Goal: Task Accomplishment & Management: Complete application form

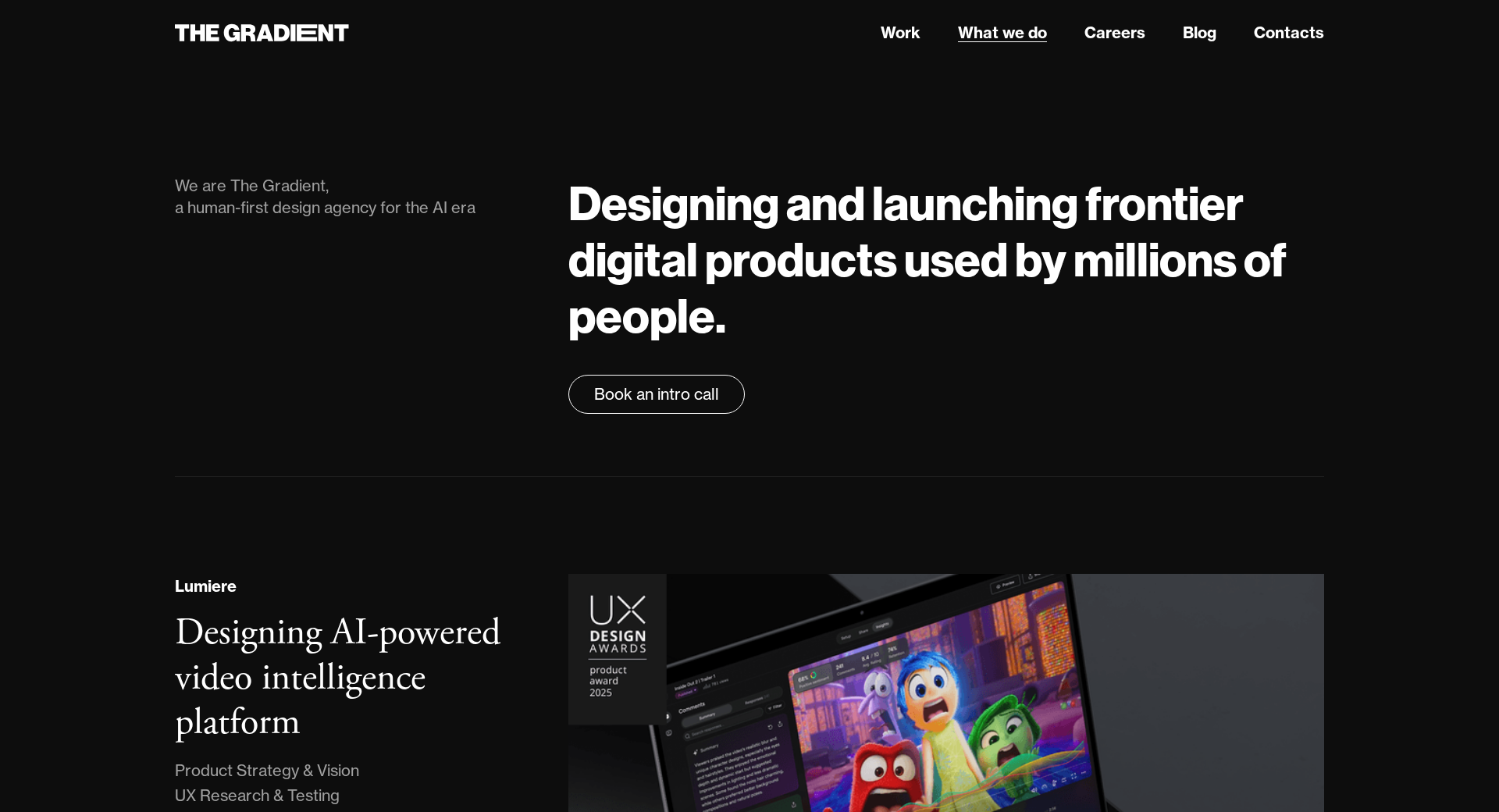
click at [984, 30] on link "What we do" at bounding box center [1002, 32] width 89 height 24
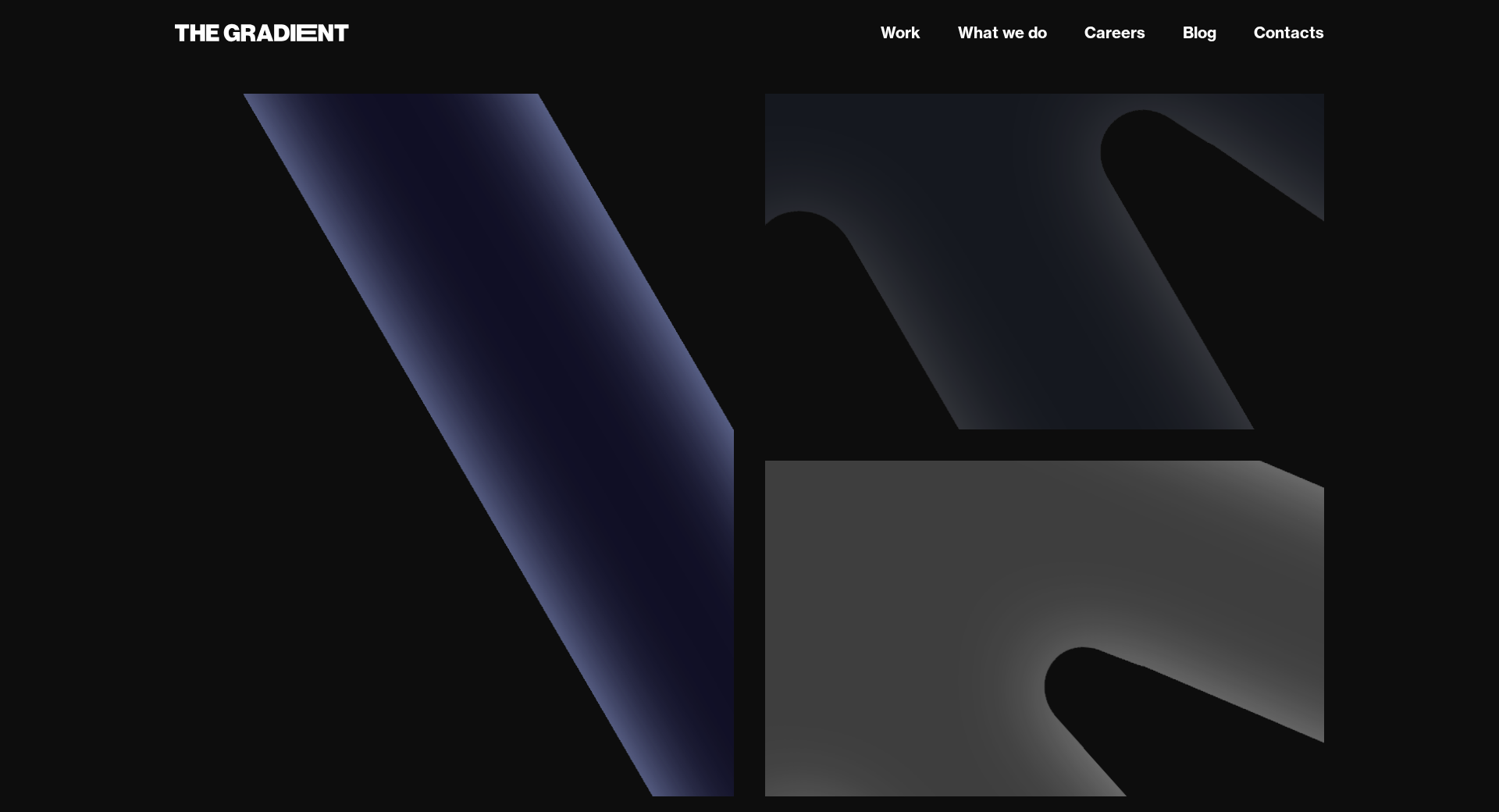
scroll to position [3696, 0]
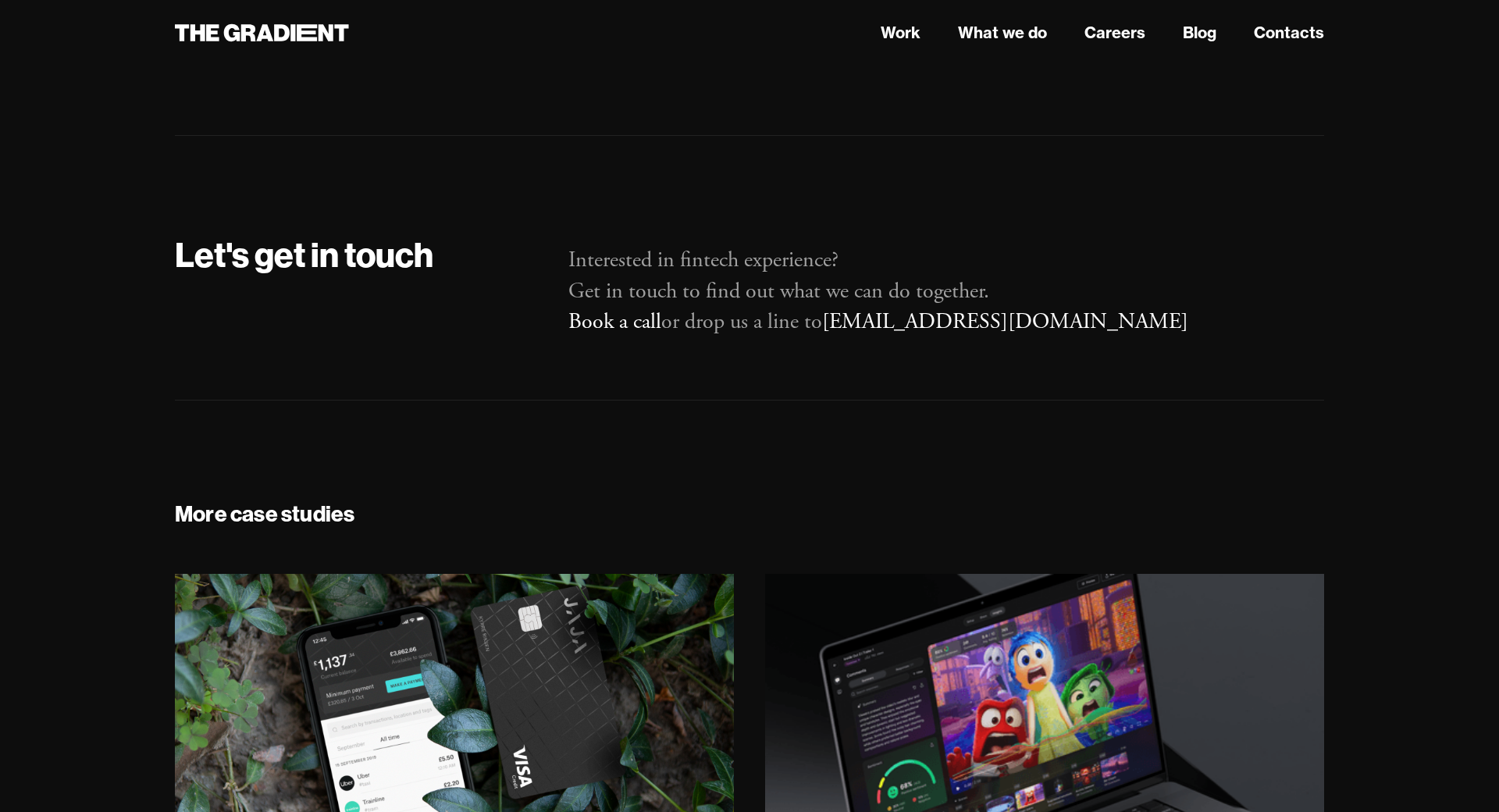
scroll to position [31428, 0]
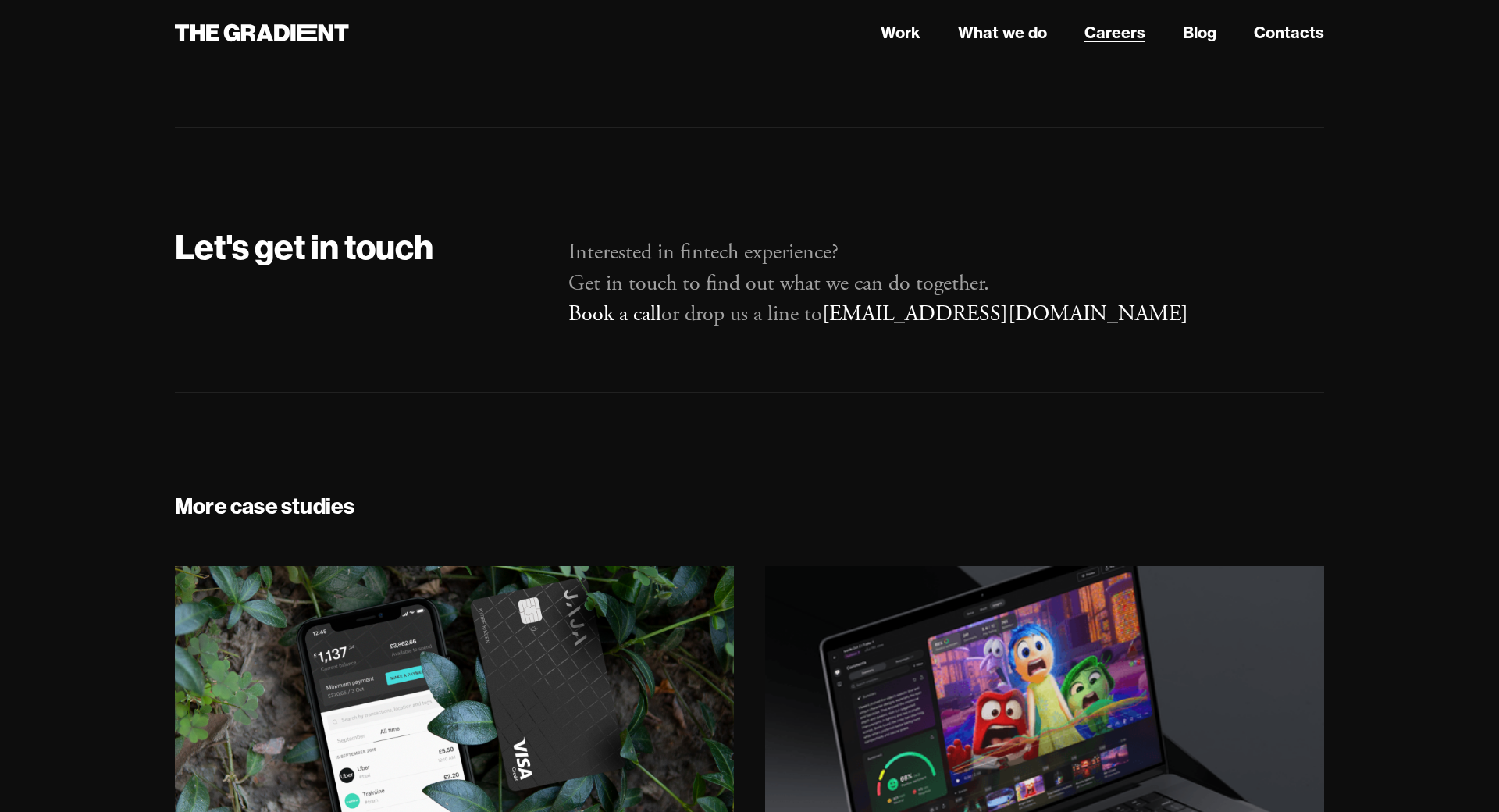
click at [1112, 35] on link "Careers" at bounding box center [1114, 32] width 61 height 24
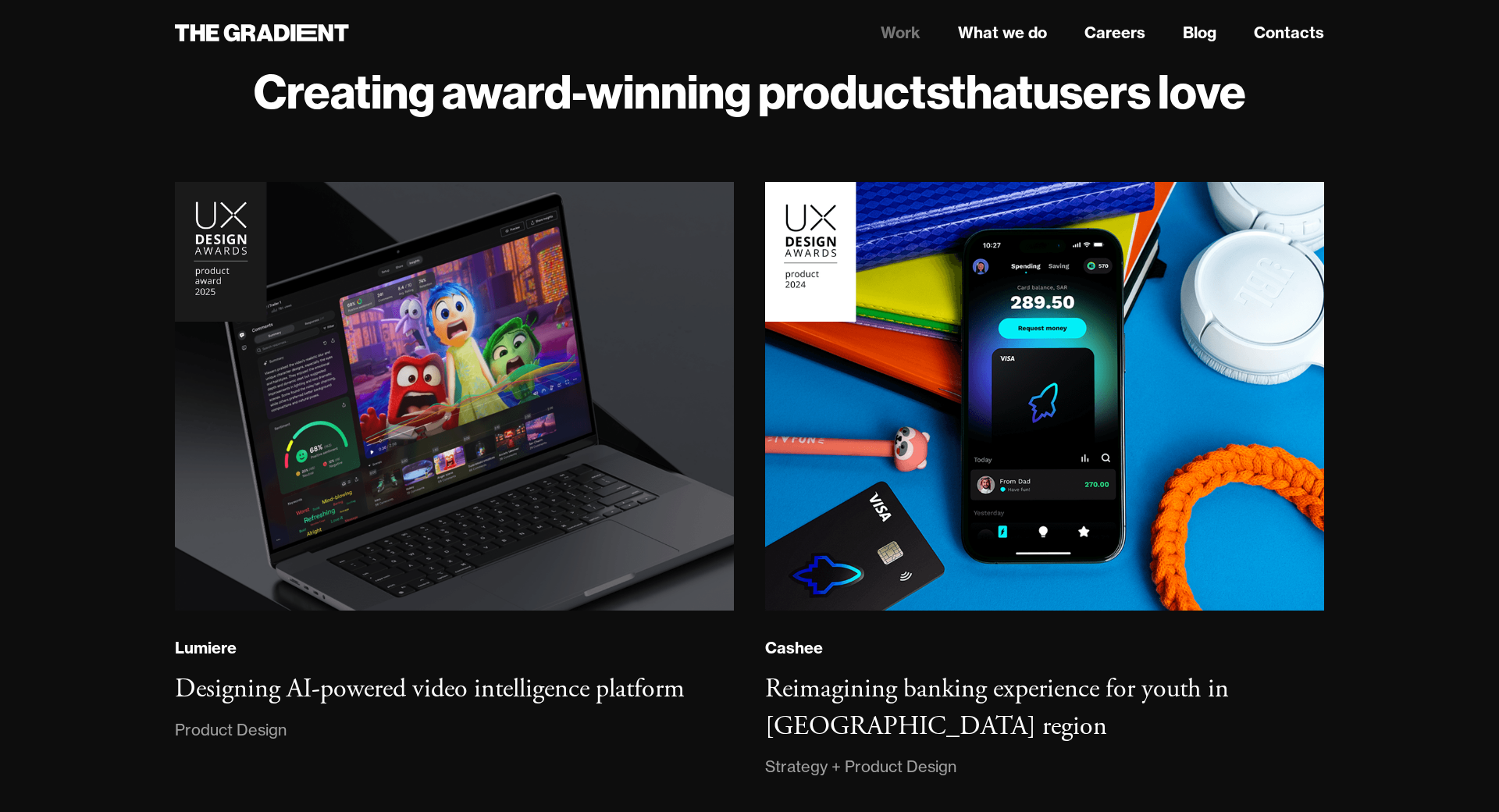
scroll to position [18, 0]
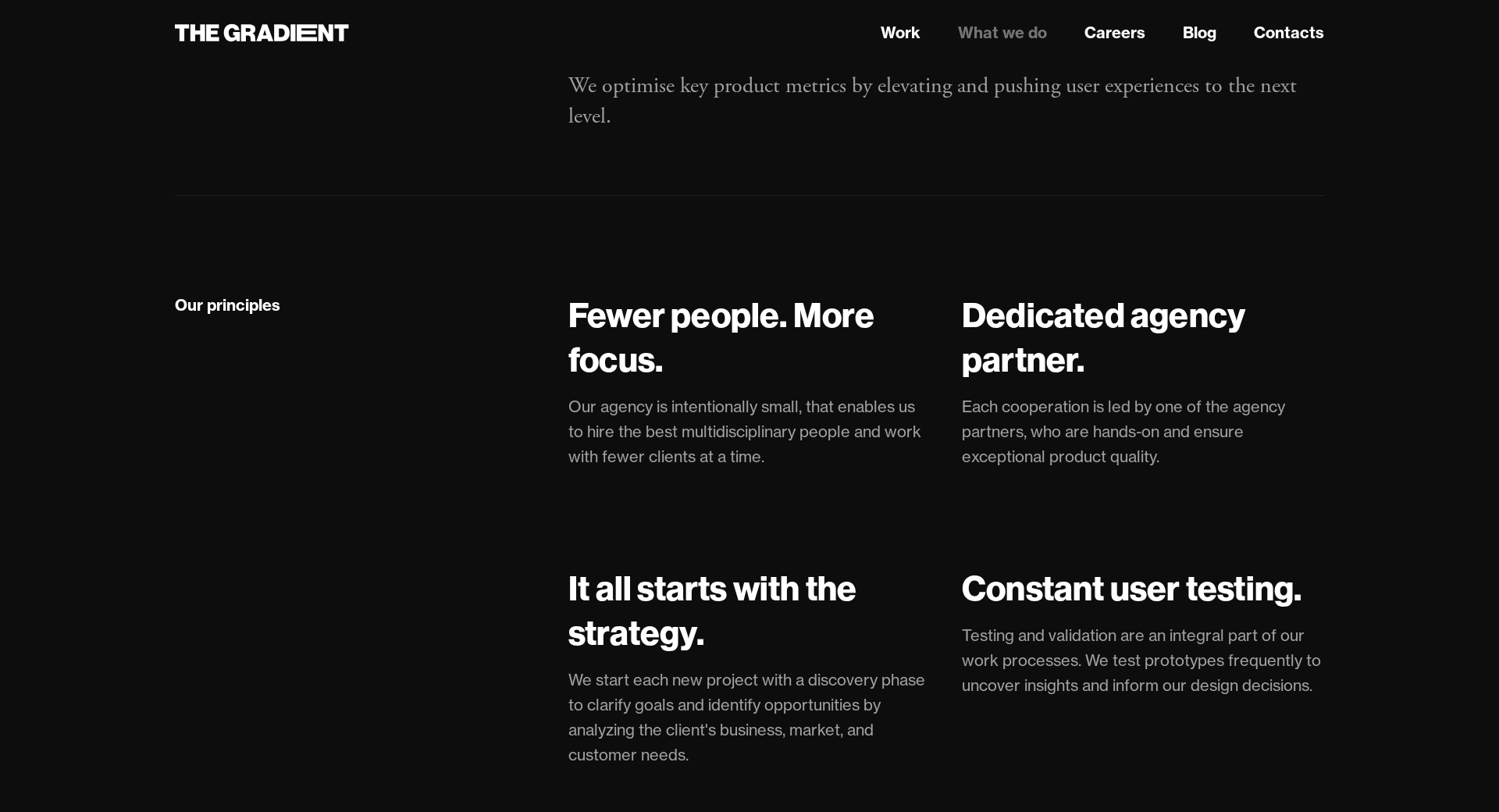
scroll to position [3186, 0]
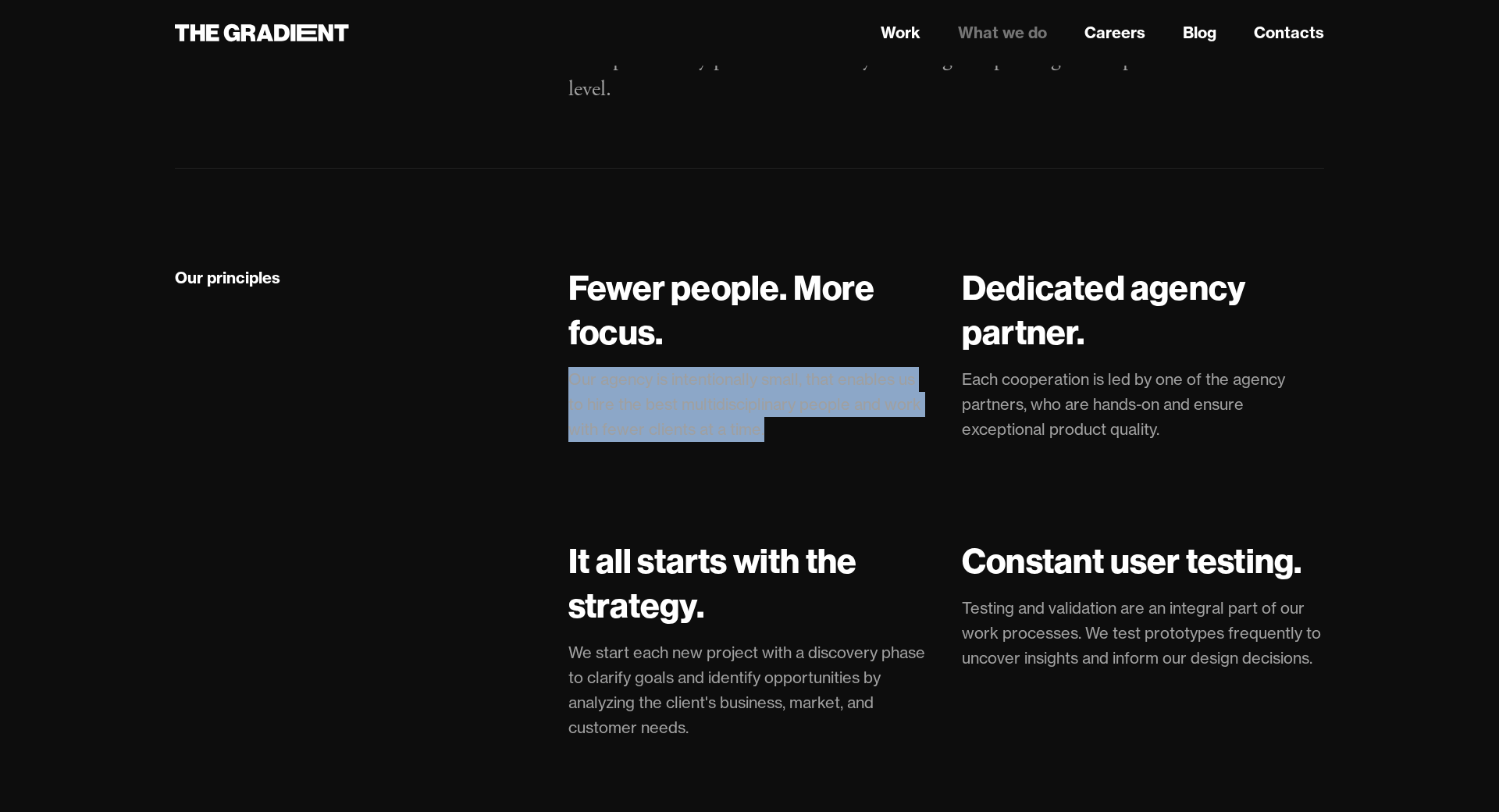
drag, startPoint x: 758, startPoint y: 302, endPoint x: 546, endPoint y: 244, distance: 219.8
click at [553, 265] on div "Fewer people. More focus. Our agency is intentionally small, that enables us to…" at bounding box center [946, 796] width 787 height 1062
copy p "Our agency is intentionally small, that enables us to hire the best multidiscip…"
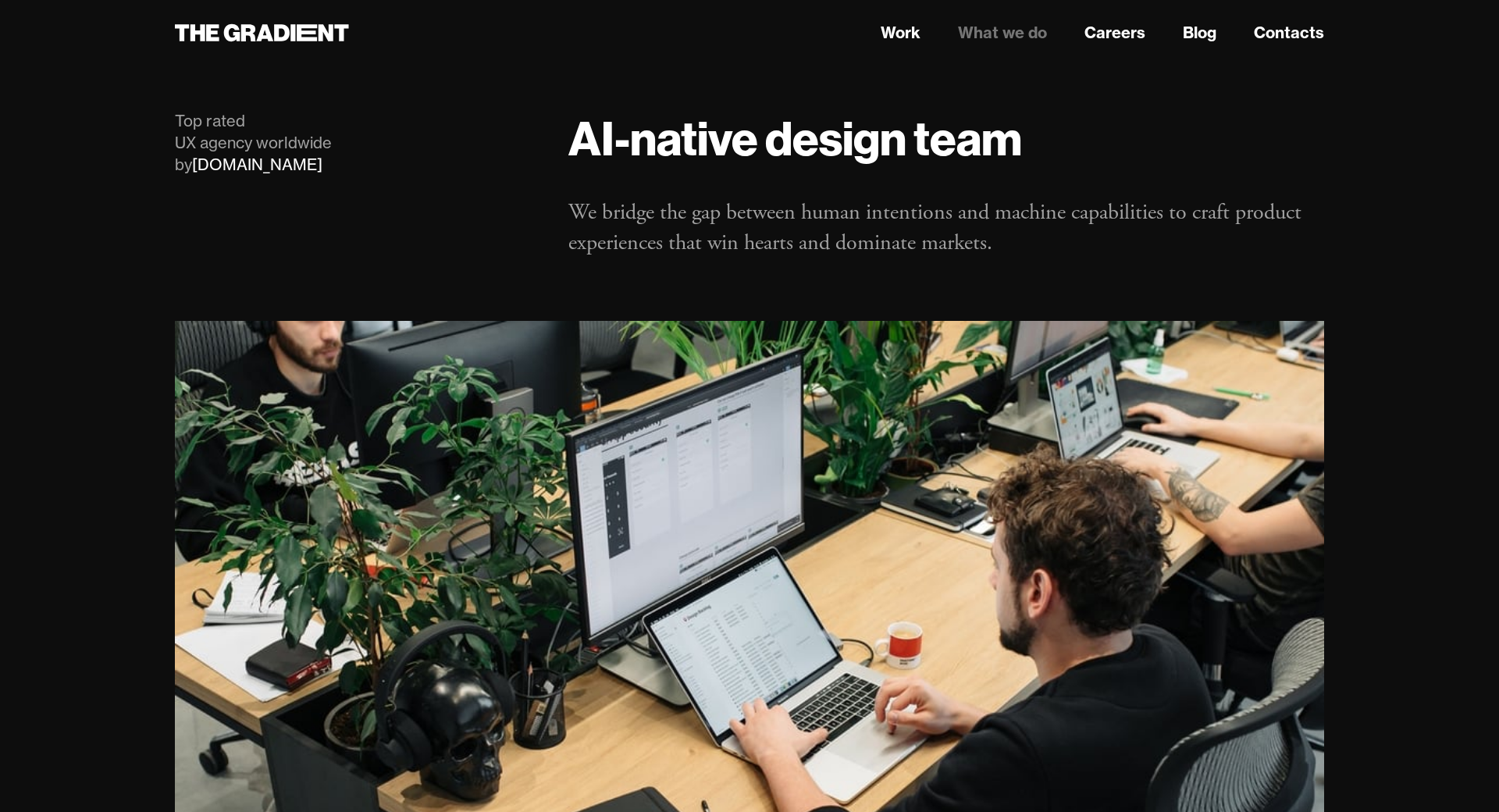
scroll to position [0, 0]
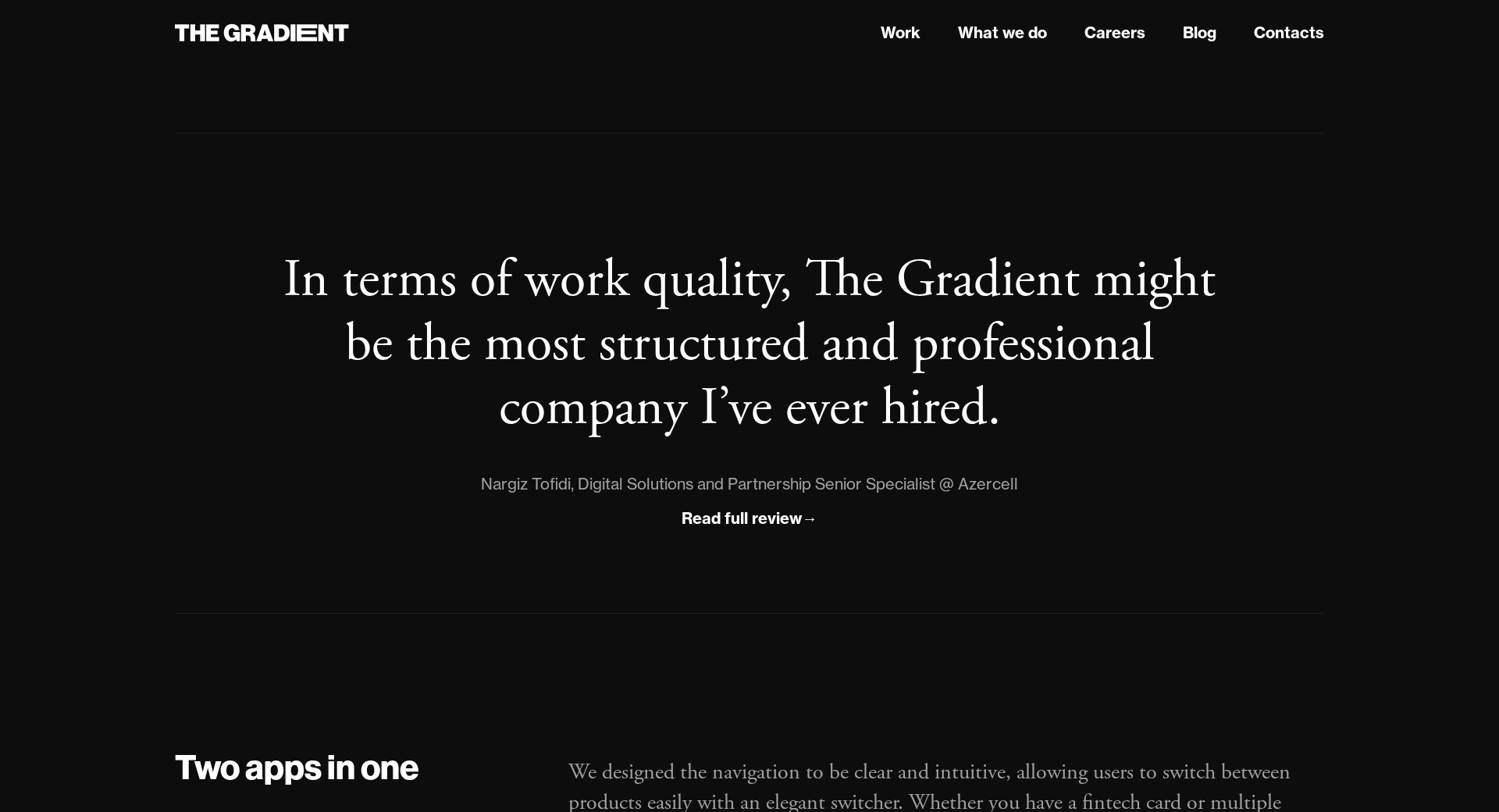
scroll to position [1501, 0]
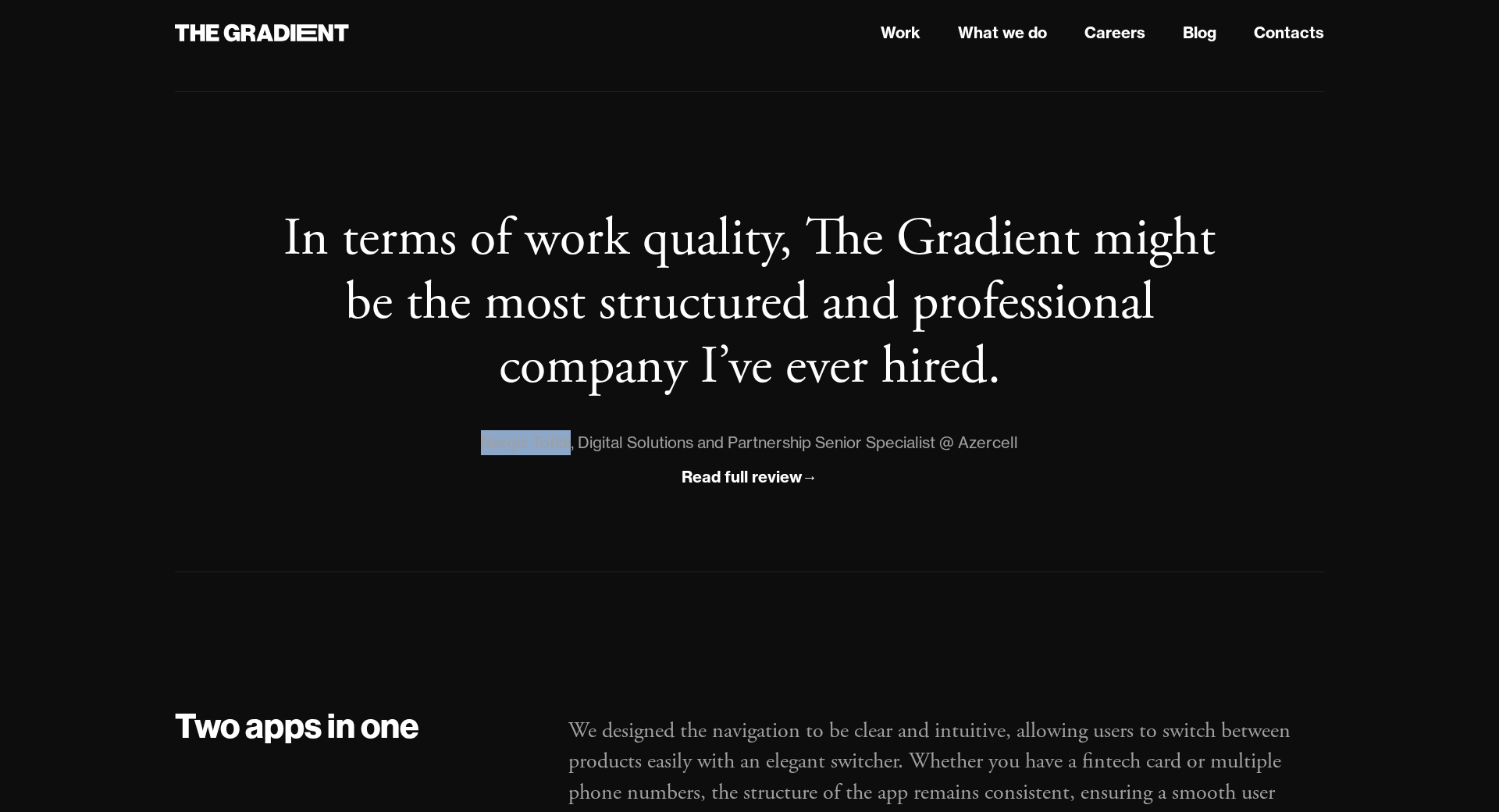
drag, startPoint x: 476, startPoint y: 399, endPoint x: 563, endPoint y: 410, distance: 87.7
click at [563, 430] on div "Nargiz Tofidi, Digital Solutions and Partnership Senior Specialist @ Azercell" at bounding box center [749, 443] width 537 height 25
copy div "Nargiz Tofidi"
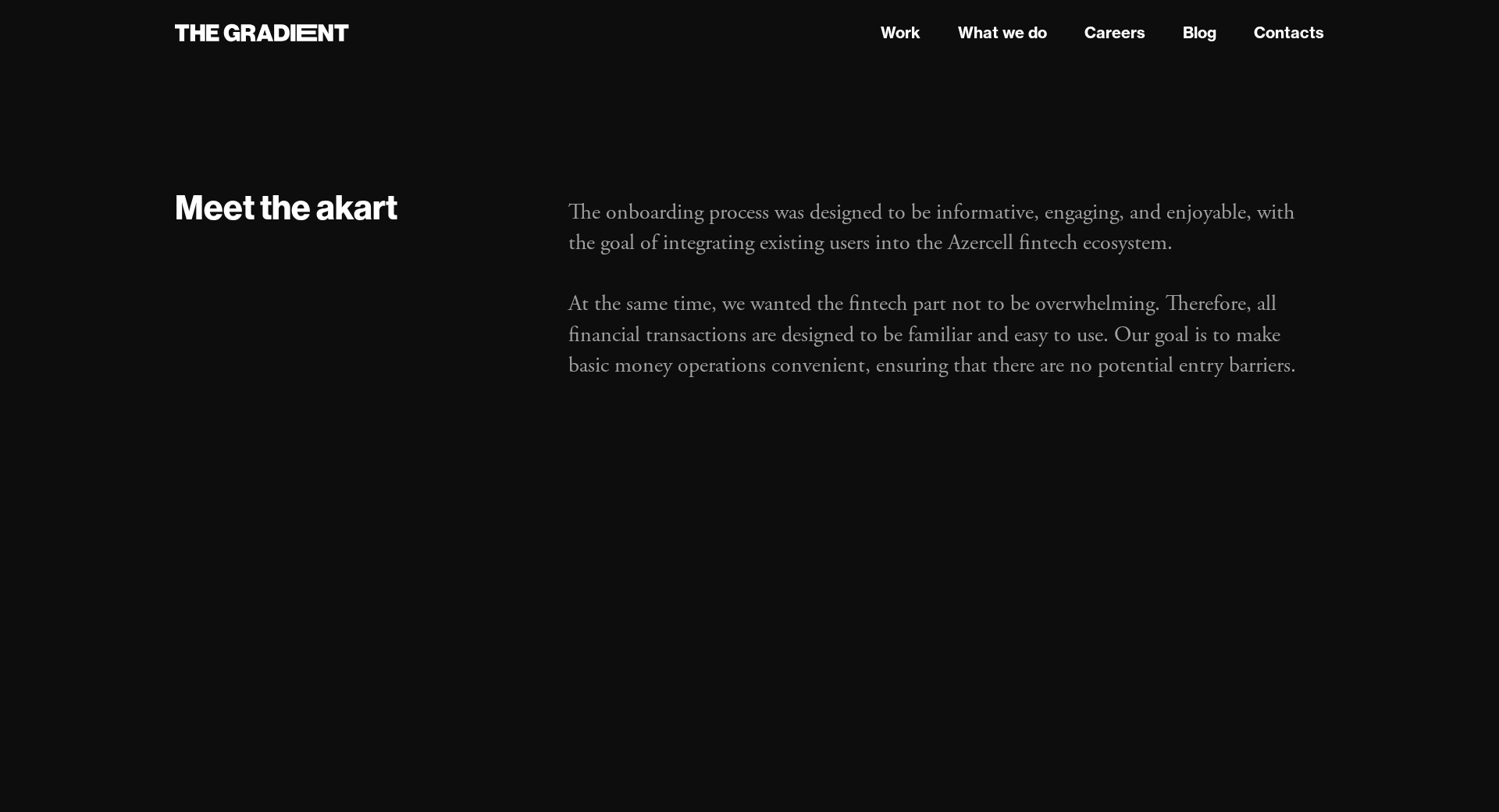
scroll to position [2991, 0]
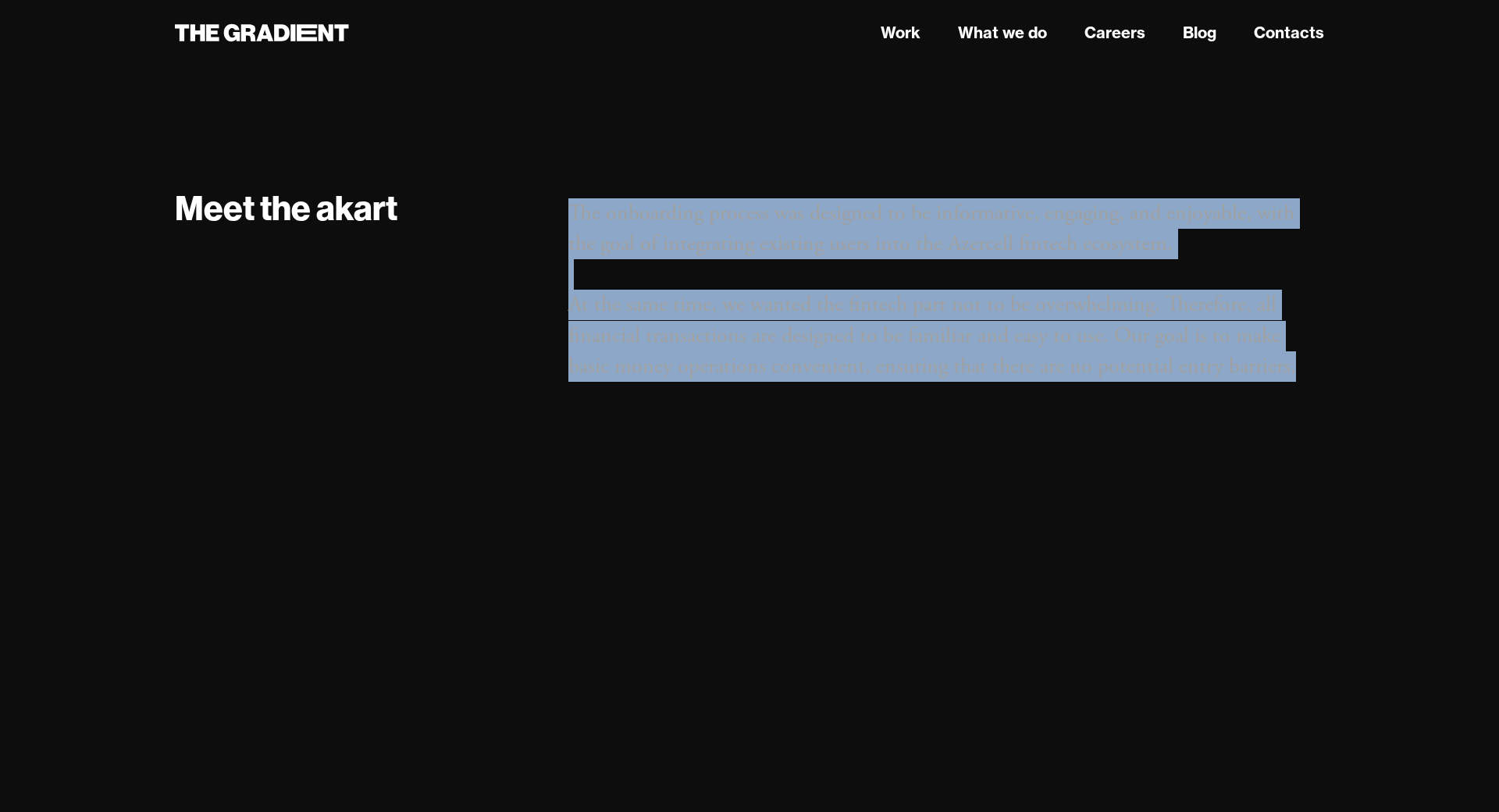
drag, startPoint x: 1298, startPoint y: 295, endPoint x: 554, endPoint y: 142, distance: 759.6
click at [554, 186] on div "The onboarding process was designed to be informative, engaging, and enjoyable,…" at bounding box center [946, 301] width 787 height 230
copy p "The onboarding process was designed to be informative, engaging, and enjoyable,…"
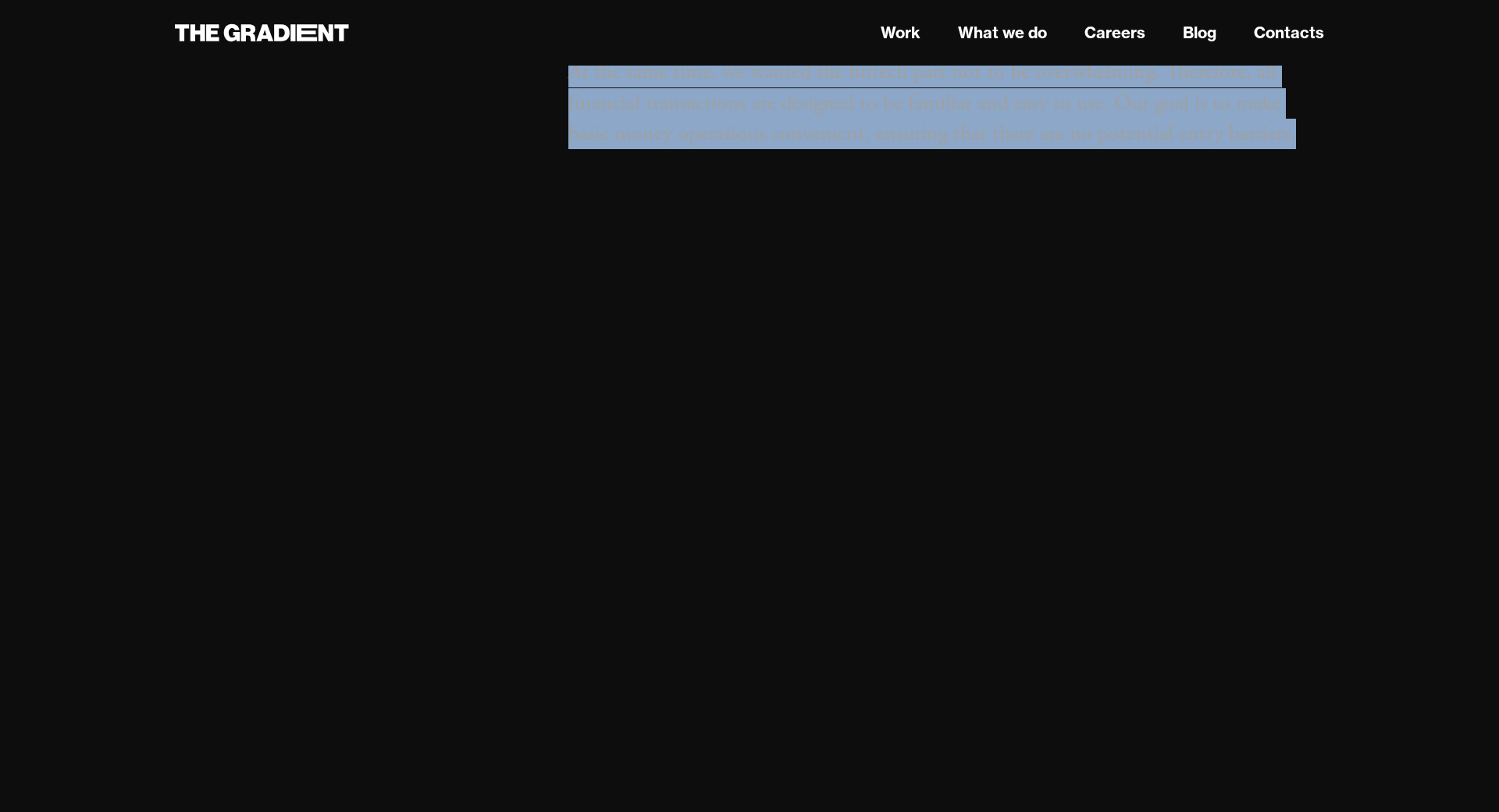
scroll to position [3225, 0]
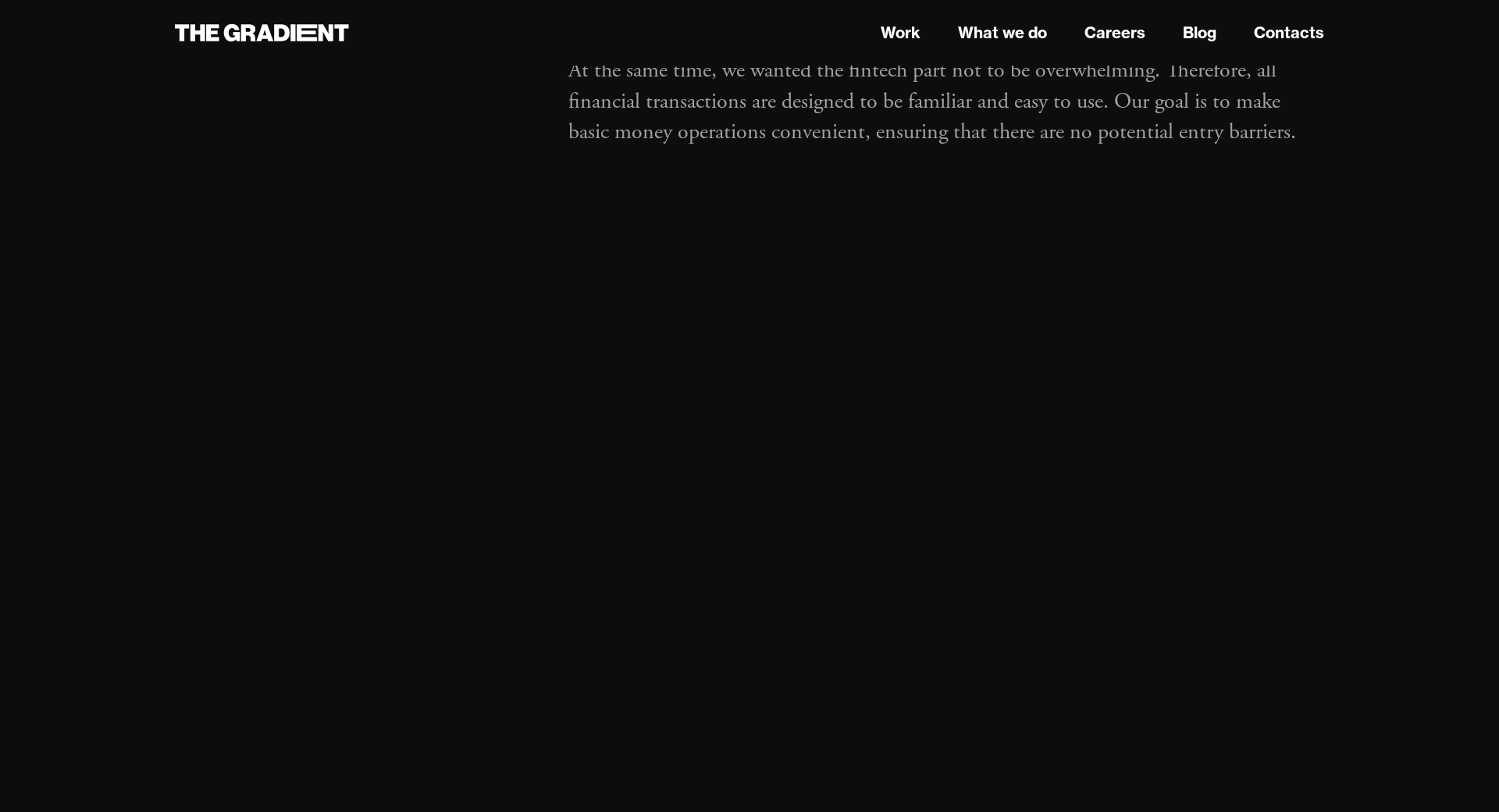
click at [1330, 411] on div at bounding box center [1044, 564] width 590 height 703
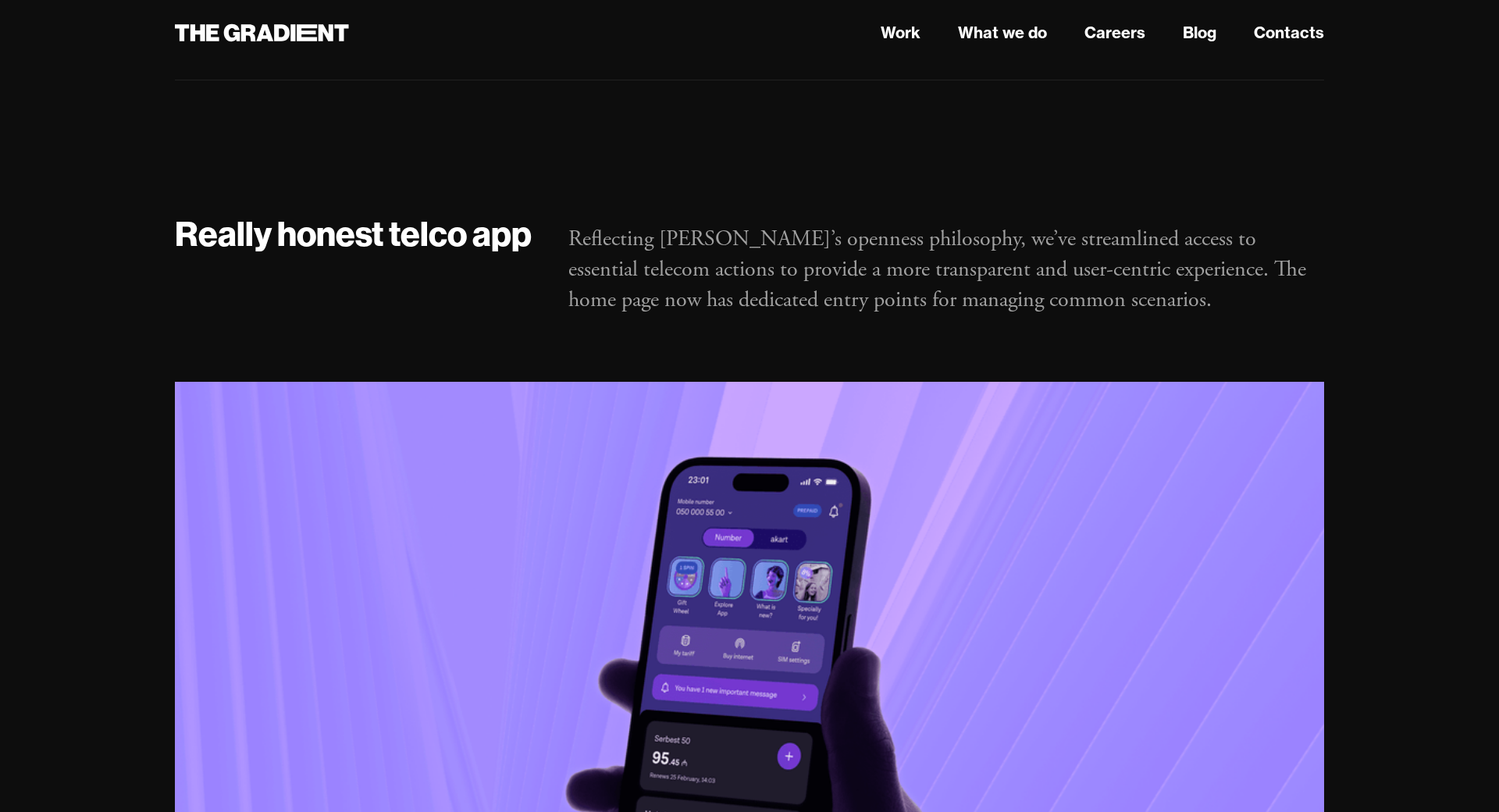
scroll to position [4863, 0]
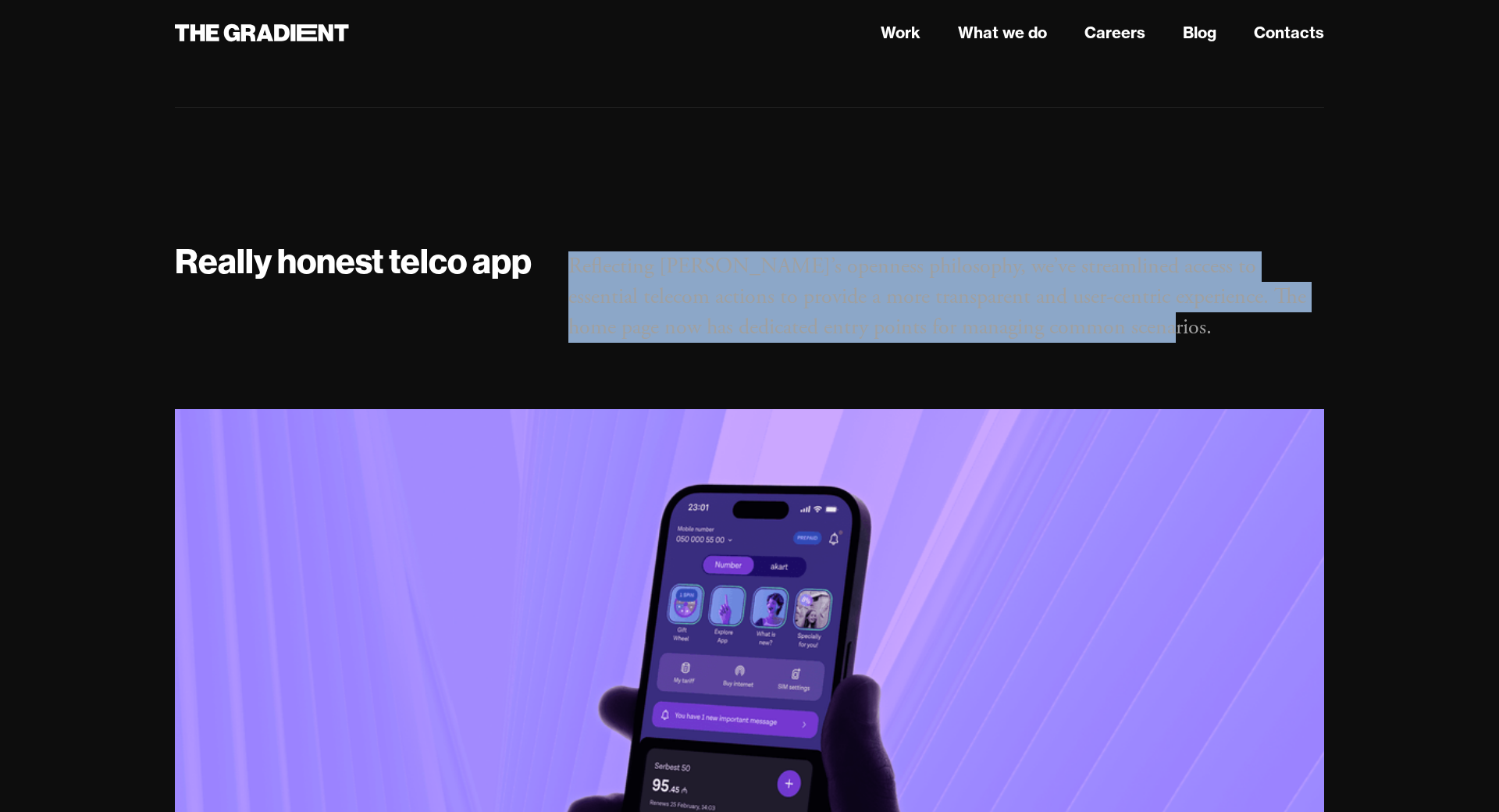
drag, startPoint x: 876, startPoint y: 193, endPoint x: 551, endPoint y: 172, distance: 325.7
click at [553, 238] on div "Reflecting Azercell’s openness philosophy, we’ve streamlined access to essentia…" at bounding box center [946, 308] width 787 height 139
copy p "Reflecting Azercell’s openness philosophy, we’ve streamlined access to essentia…"
click at [1079, 268] on div "Reflecting Azercell’s openness philosophy, we’ve streamlined access to essentia…" at bounding box center [946, 308] width 787 height 139
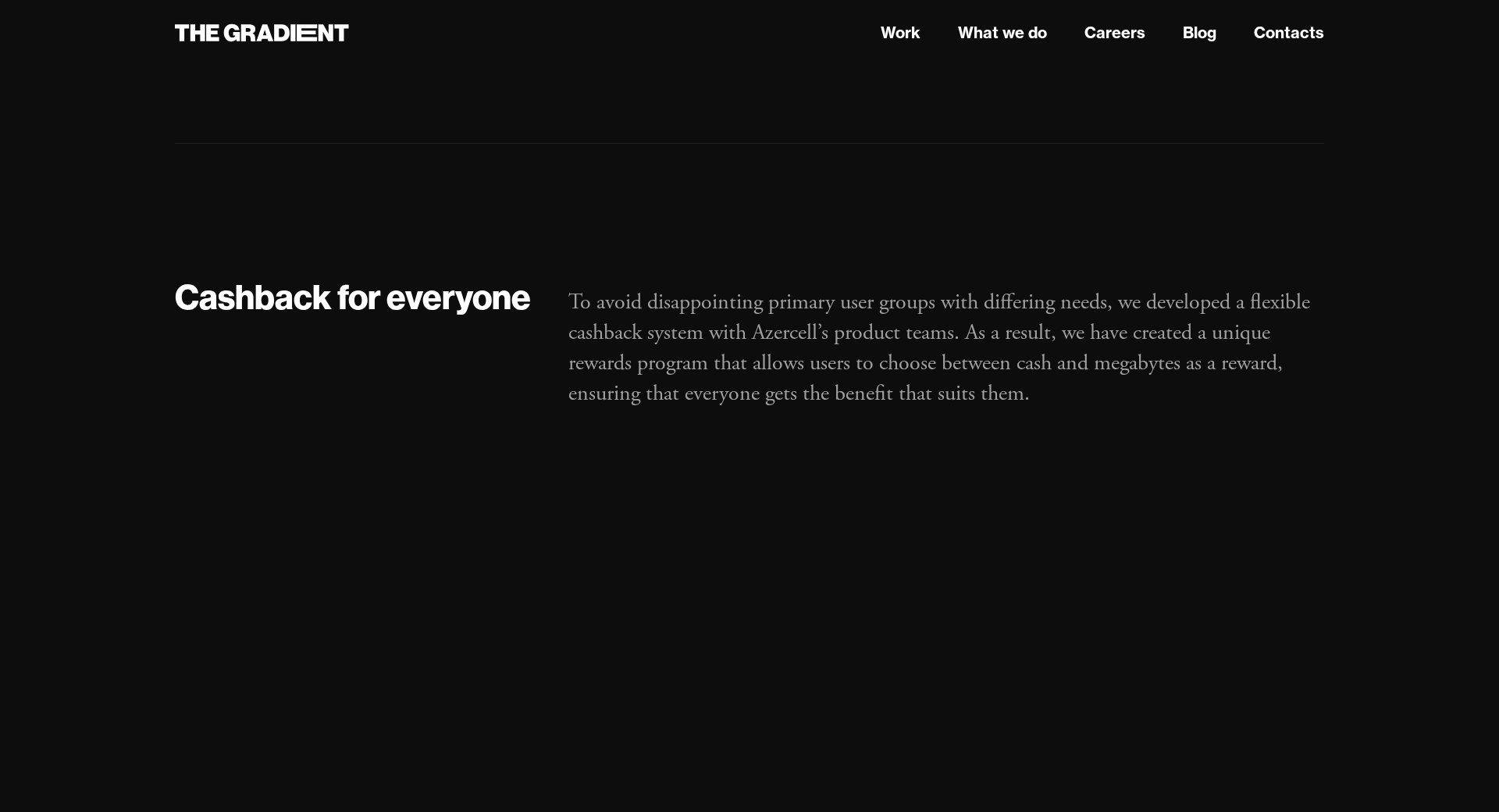
scroll to position [7829, 0]
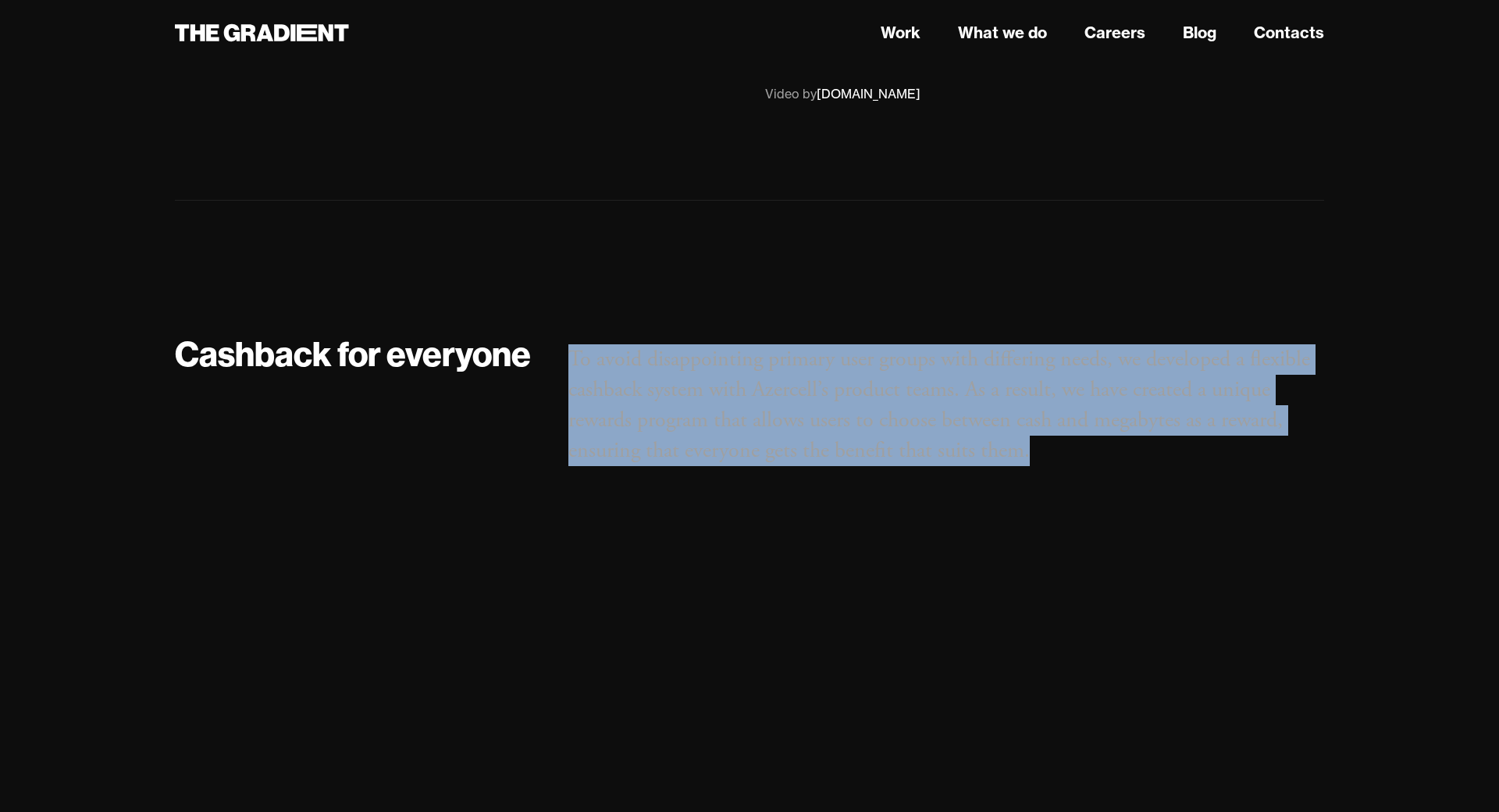
drag, startPoint x: 1045, startPoint y: 292, endPoint x: 550, endPoint y: 187, distance: 506.0
click at [553, 331] on div "To avoid disappointing primary user groups with differing needs, we developed a…" at bounding box center [946, 416] width 787 height 169
copy p "To avoid disappointing primary user groups with differing needs, we developed a…"
click at [1320, 331] on div "To avoid disappointing primary user groups with differing needs, we developed a…" at bounding box center [946, 416] width 787 height 169
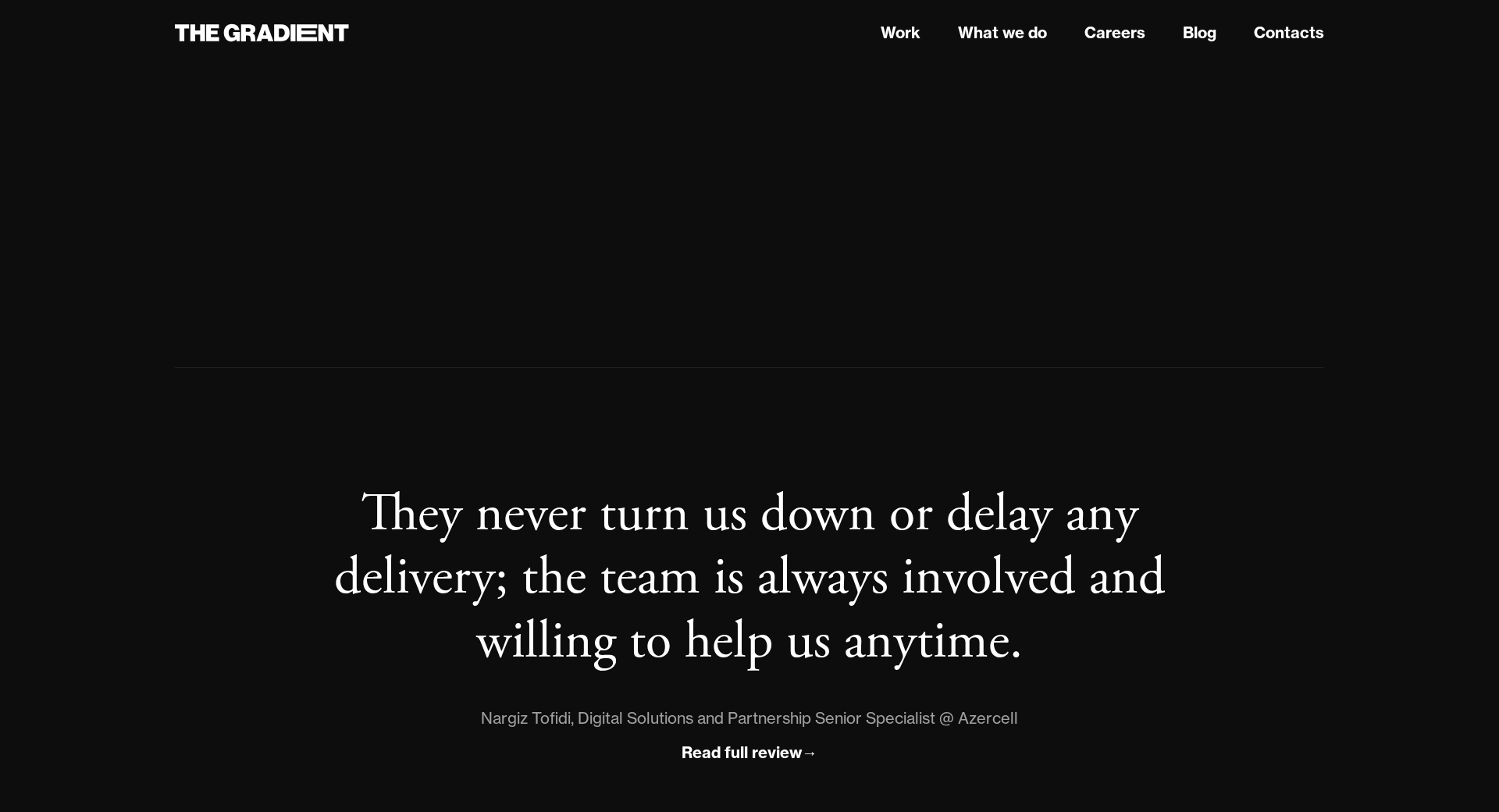
scroll to position [11034, 0]
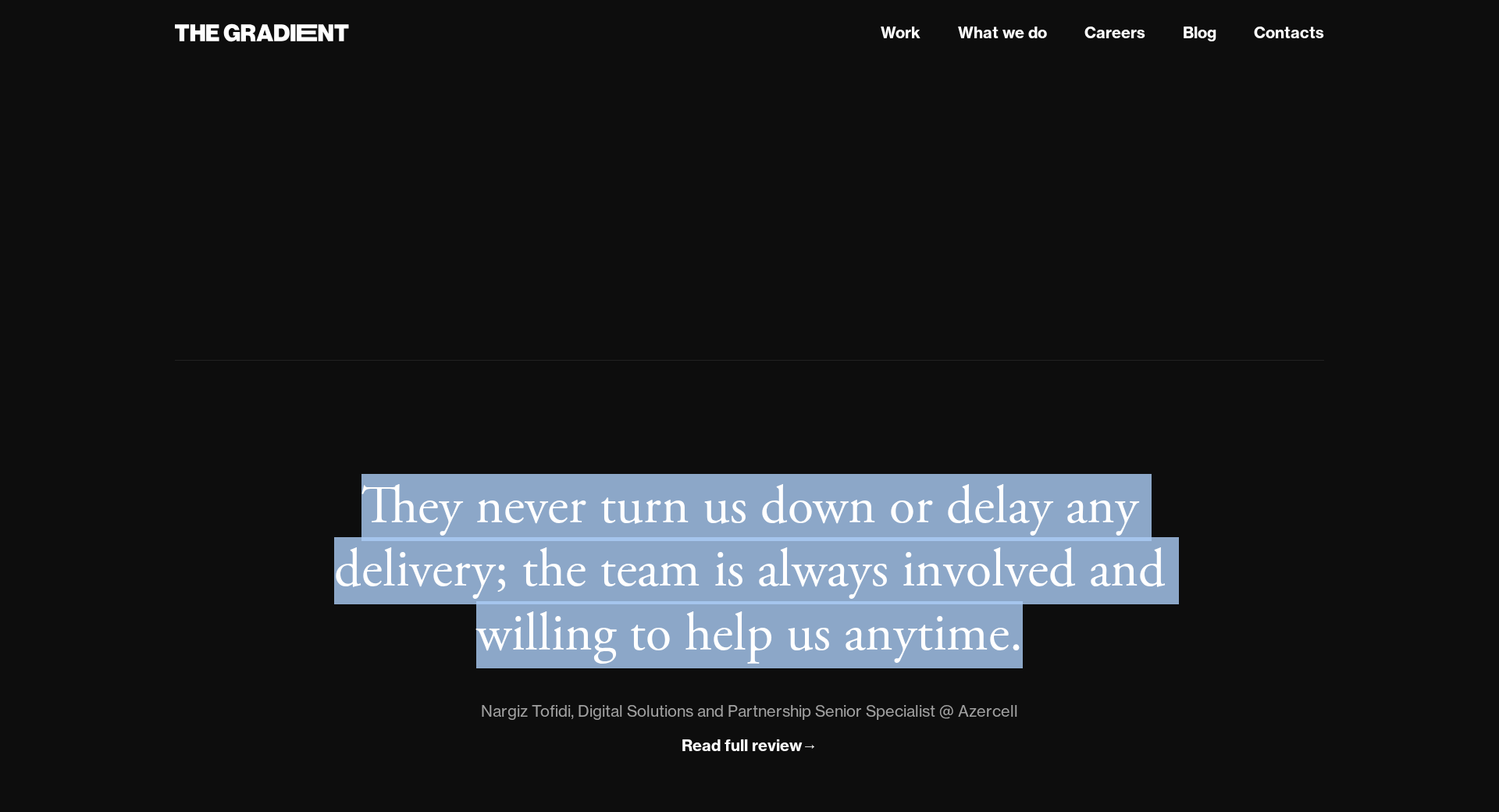
drag, startPoint x: 1011, startPoint y: 346, endPoint x: 351, endPoint y: 198, distance: 676.4
click at [351, 476] on blockquote "They never turn us down or delay any delivery; the team is always involved and …" at bounding box center [749, 571] width 949 height 191
copy blockquote "They never turn us down or delay any delivery; the team is always involved and …"
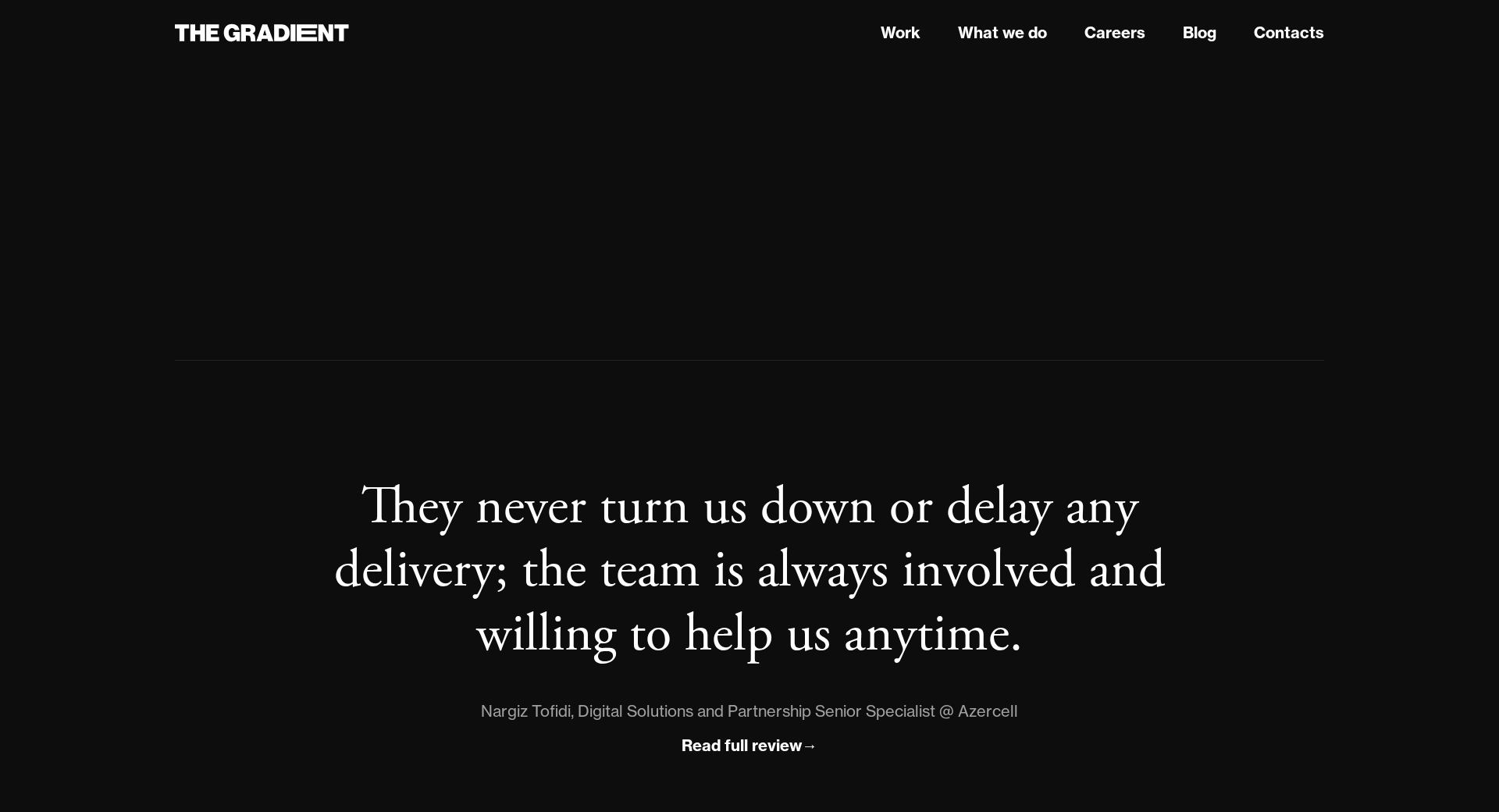
click at [1163, 458] on div "They never turn us down or delay any delivery; the team is always involved and …" at bounding box center [750, 617] width 1149 height 320
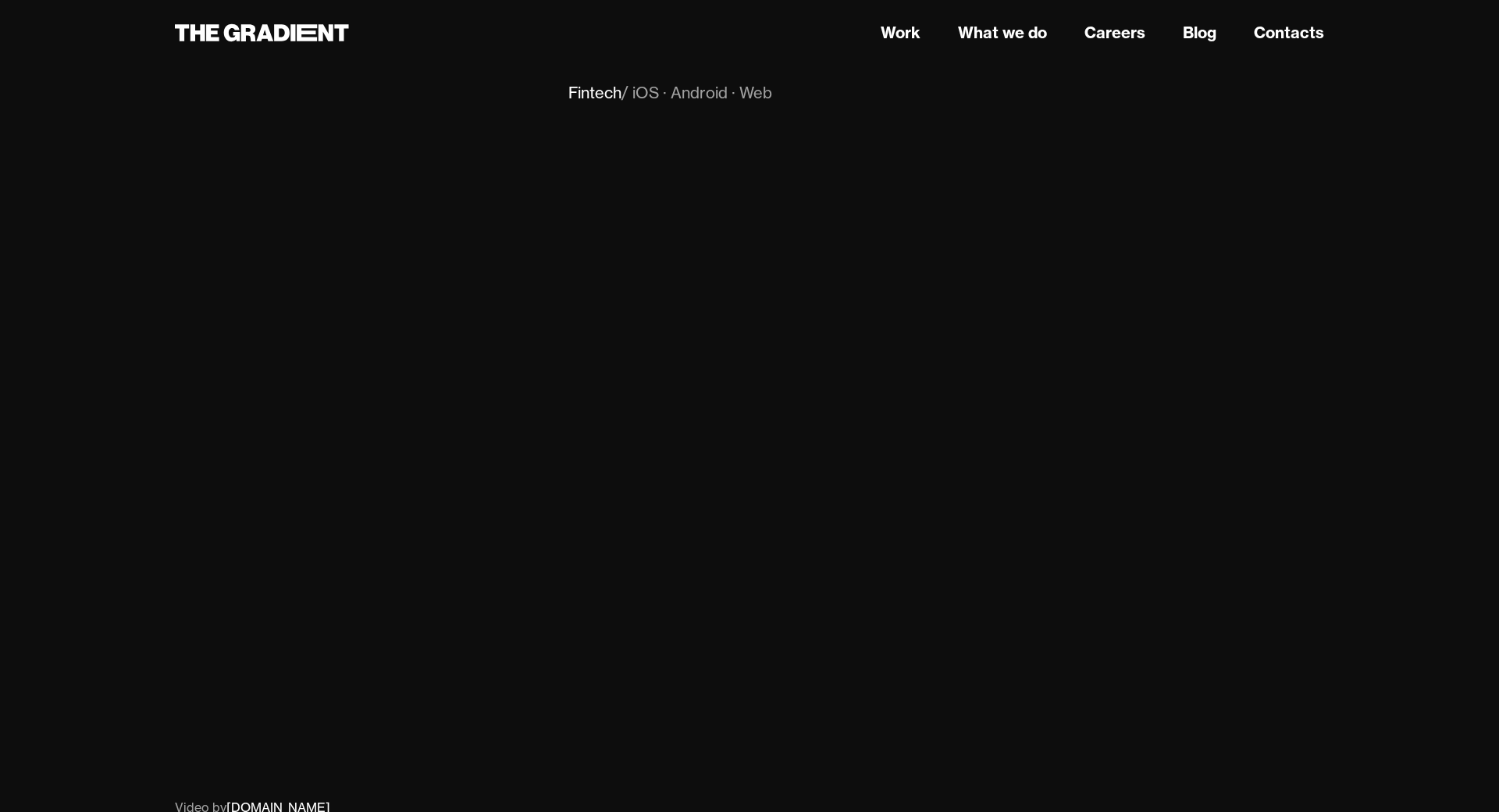
scroll to position [0, 0]
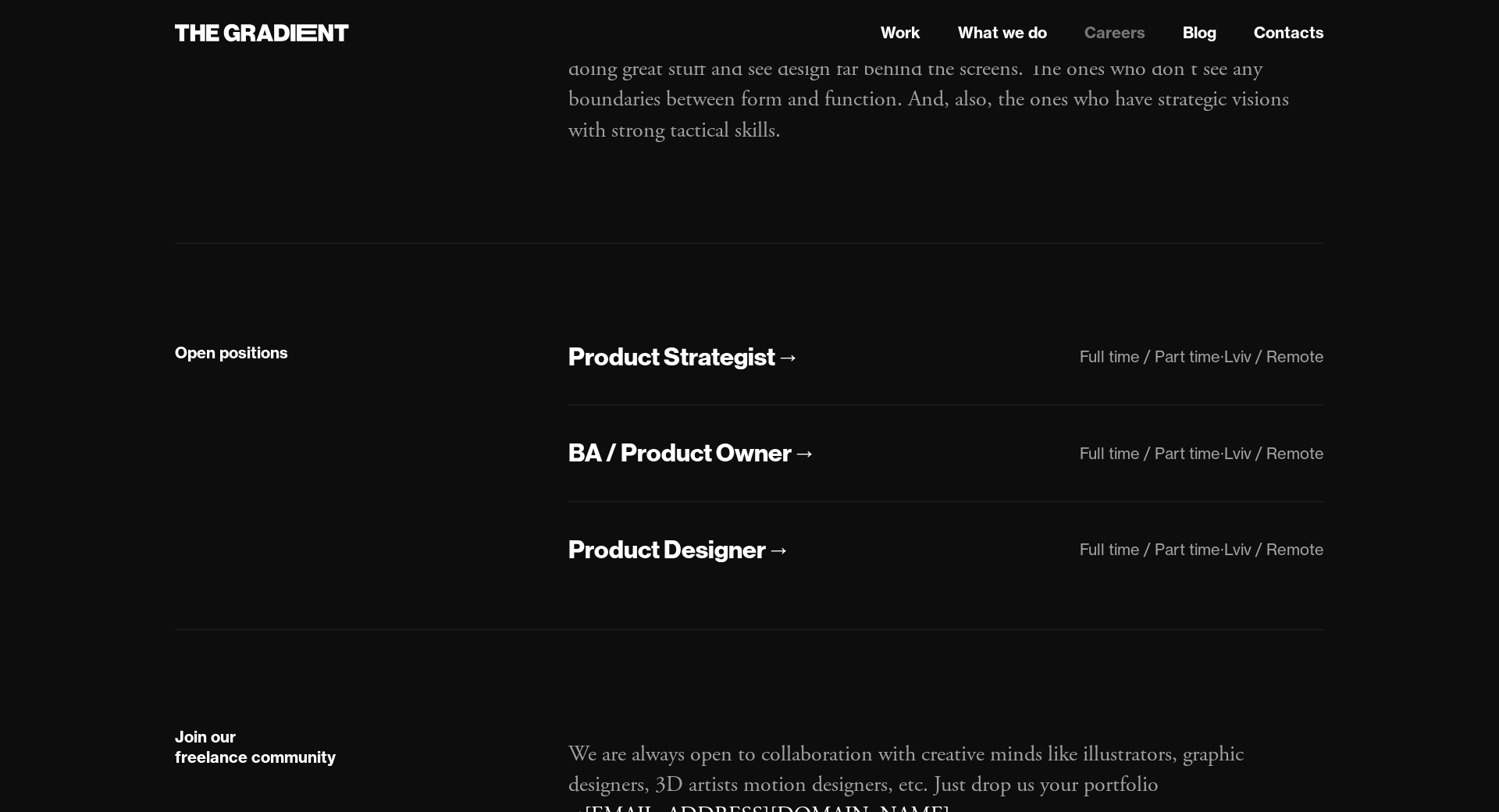
scroll to position [240, 0]
click at [738, 532] on div "Product Designer" at bounding box center [667, 548] width 198 height 33
